Goal: Information Seeking & Learning: Understand process/instructions

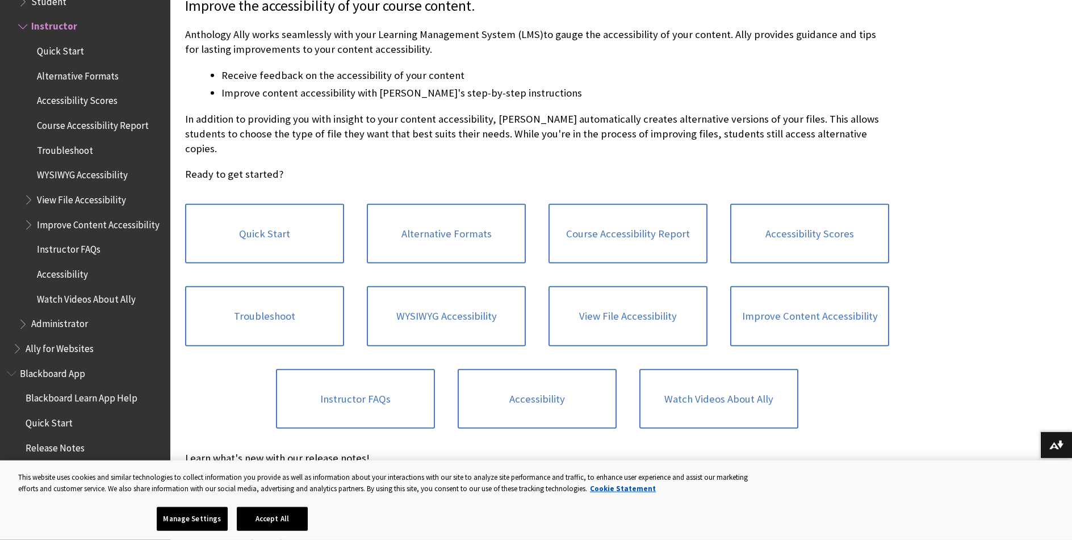
scroll to position [273, 0]
click at [832, 307] on link "Improve Content Accessibility" at bounding box center [809, 316] width 159 height 60
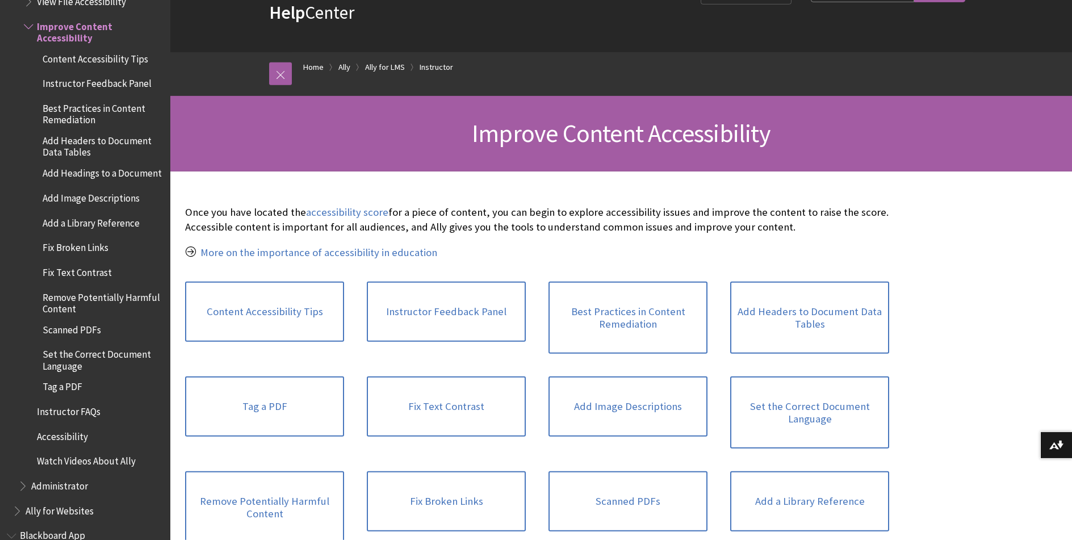
scroll to position [173, 0]
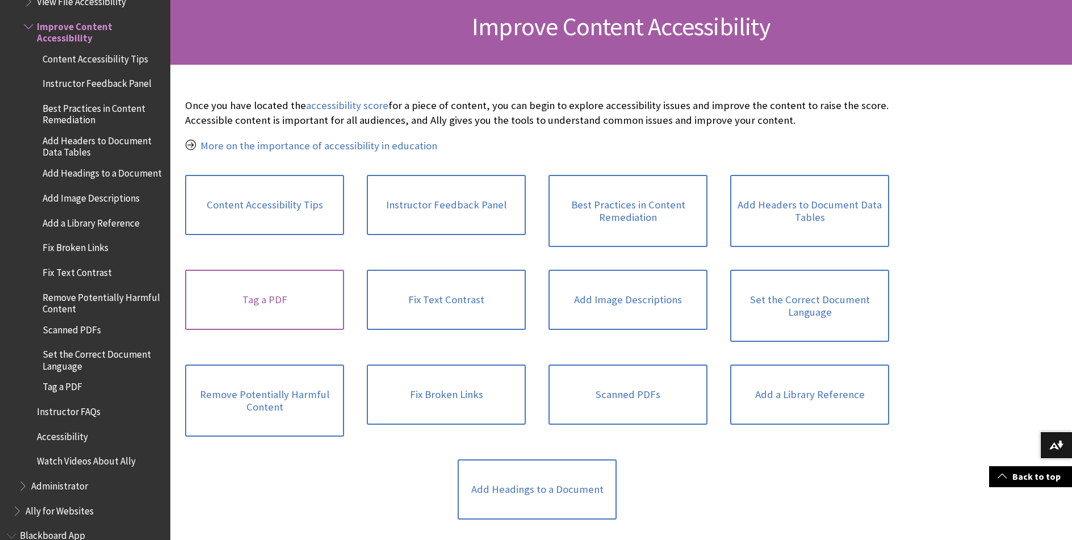
click at [296, 294] on link "Tag a PDF" at bounding box center [264, 300] width 159 height 60
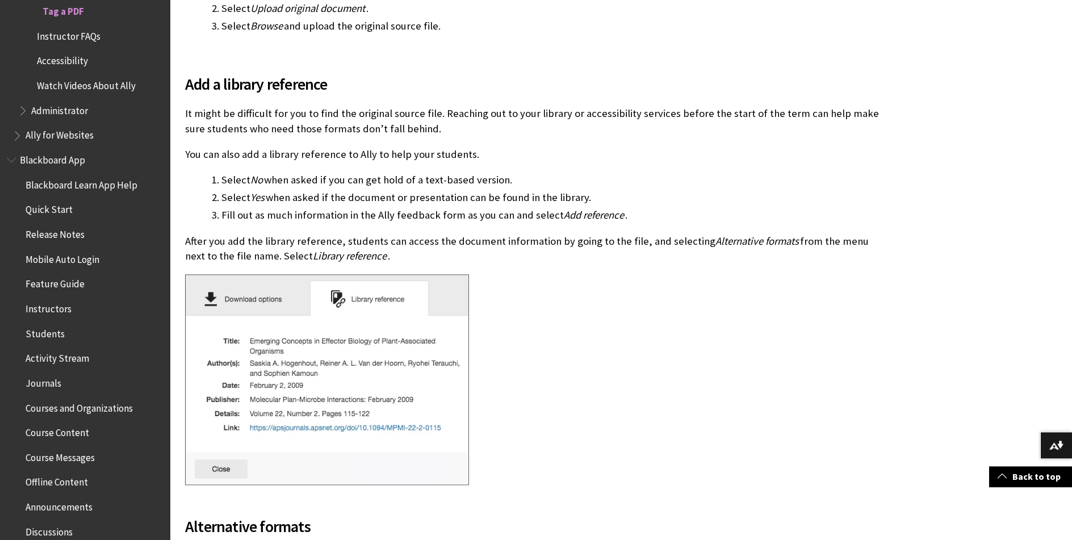
scroll to position [899, 0]
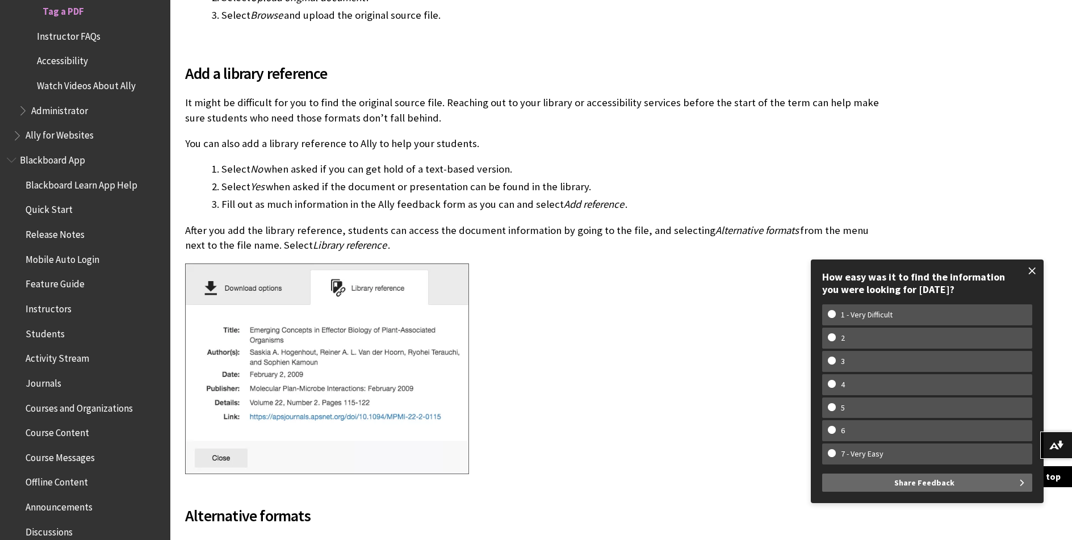
click at [1035, 272] on span at bounding box center [1032, 271] width 24 height 24
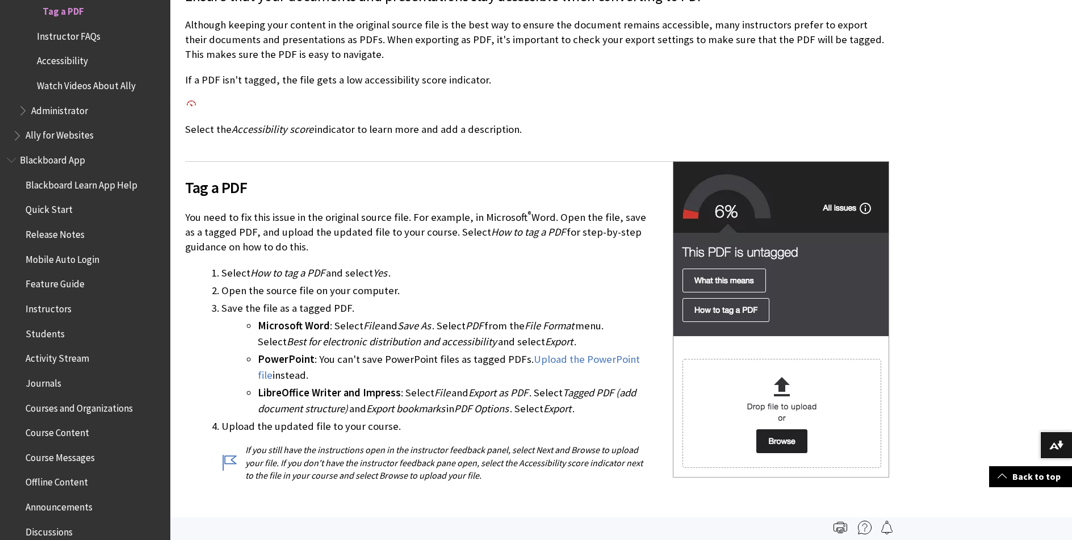
scroll to position [0, 0]
